Goal: Task Accomplishment & Management: Manage account settings

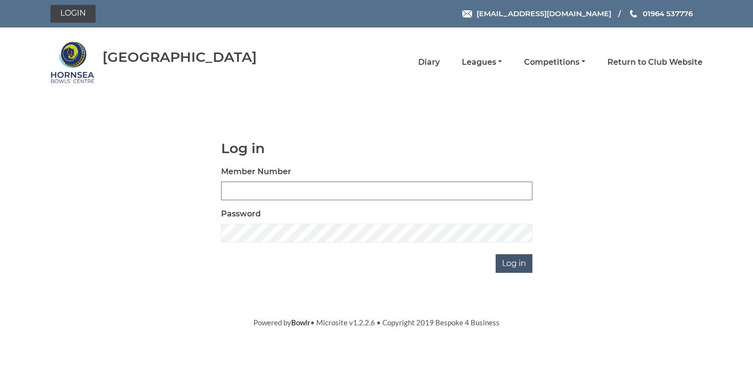
type input "0580"
click at [518, 264] on input "Log in" at bounding box center [514, 263] width 37 height 19
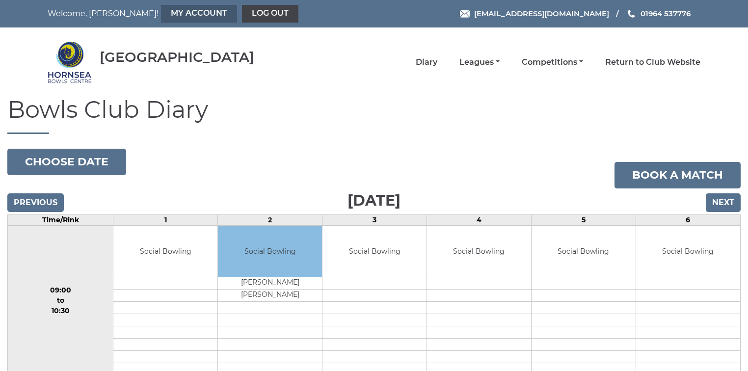
click at [161, 15] on link "My Account" at bounding box center [199, 14] width 76 height 18
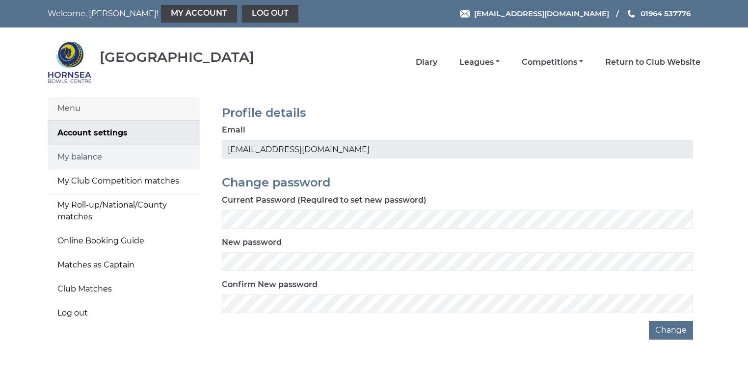
click at [117, 158] on link "My balance" at bounding box center [124, 157] width 152 height 24
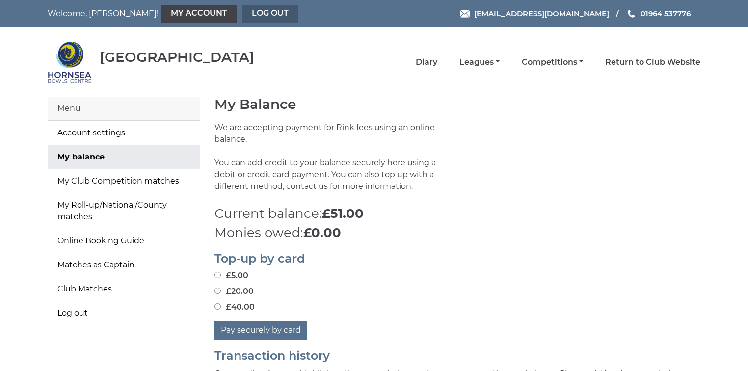
click at [242, 14] on link "Log out" at bounding box center [270, 14] width 56 height 18
